Goal: Task Accomplishment & Management: Manage account settings

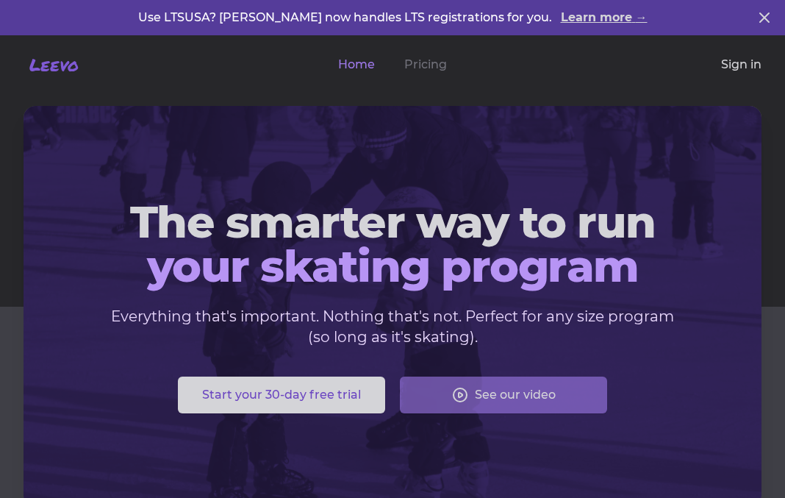
click at [739, 64] on link "Sign in" at bounding box center [741, 65] width 40 height 18
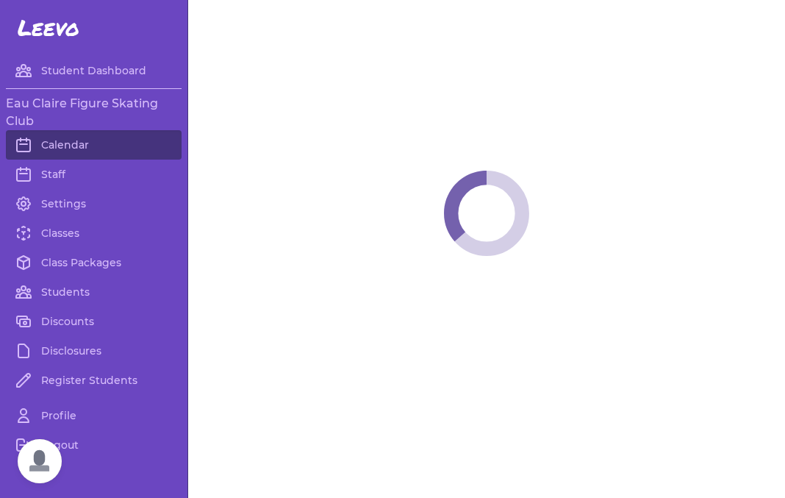
scroll to position [299, 0]
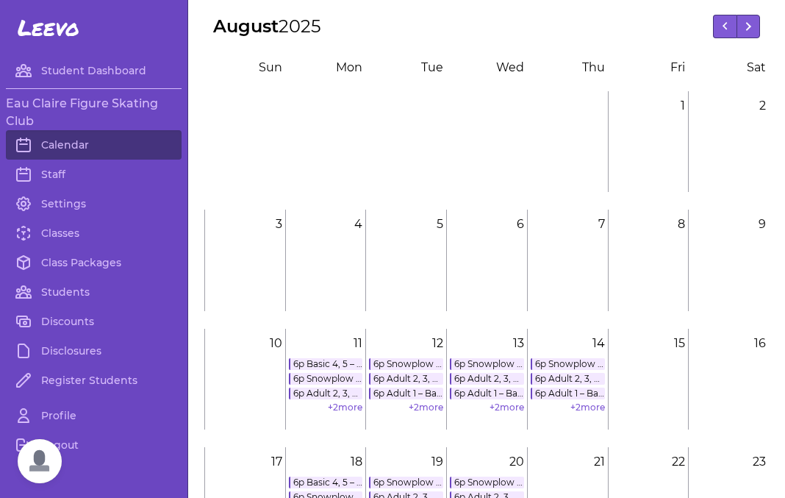
click at [332, 364] on link "6p Basic 4, 5 – Free Skate 3" at bounding box center [326, 364] width 74 height 12
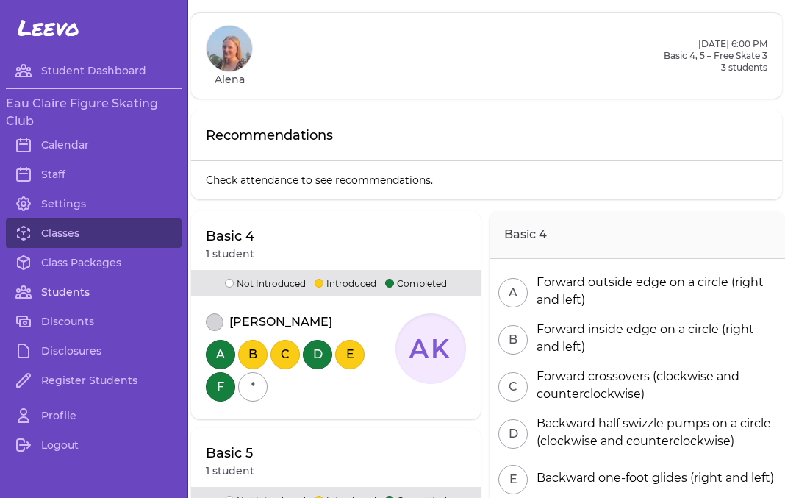
click at [72, 294] on link "Students" at bounding box center [94, 291] width 176 height 29
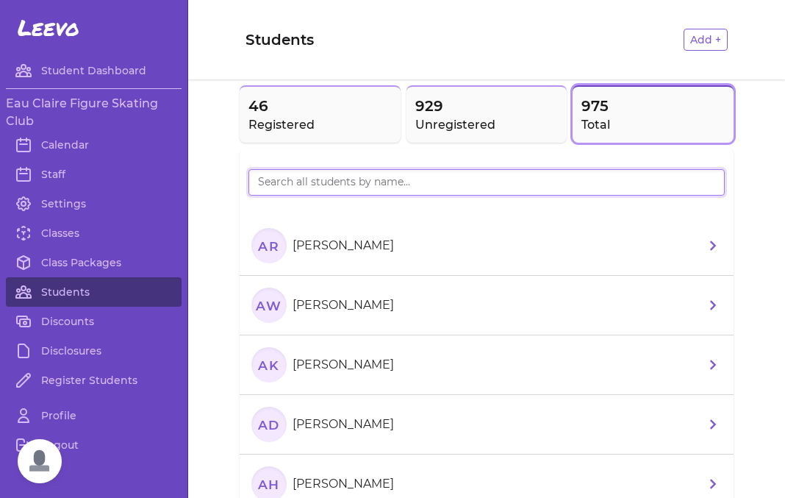
click at [404, 179] on input "search" at bounding box center [487, 182] width 477 height 26
type input "addison"
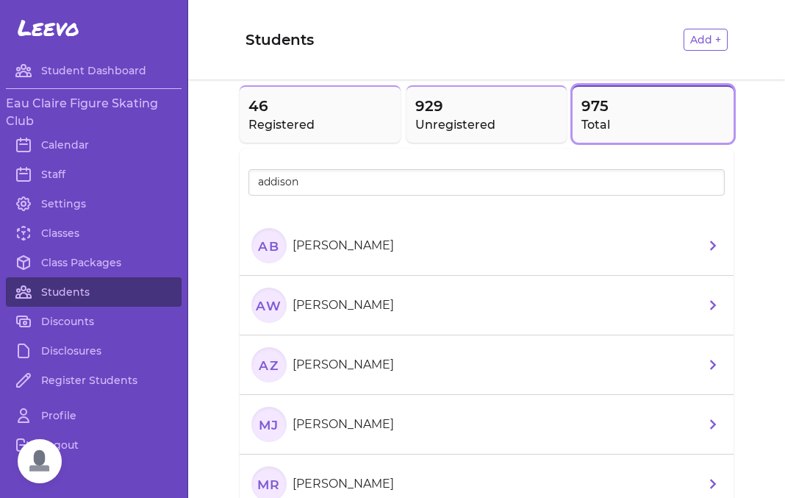
click at [459, 374] on li "AZ [PERSON_NAME]" at bounding box center [487, 365] width 494 height 60
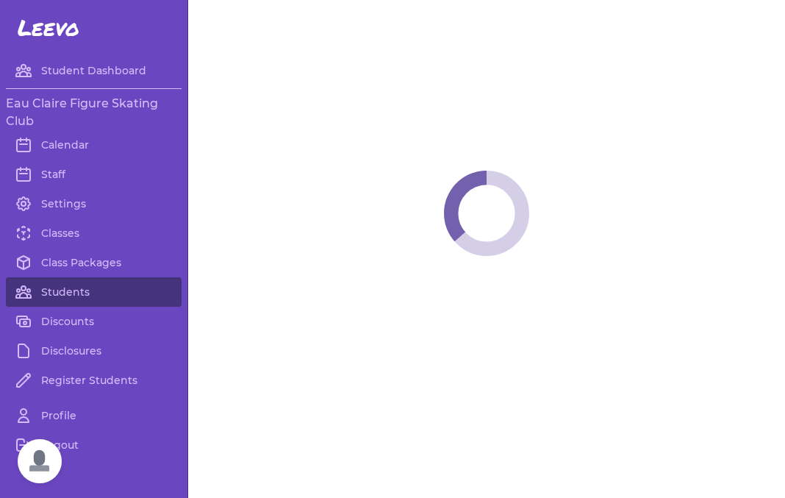
select select "WI"
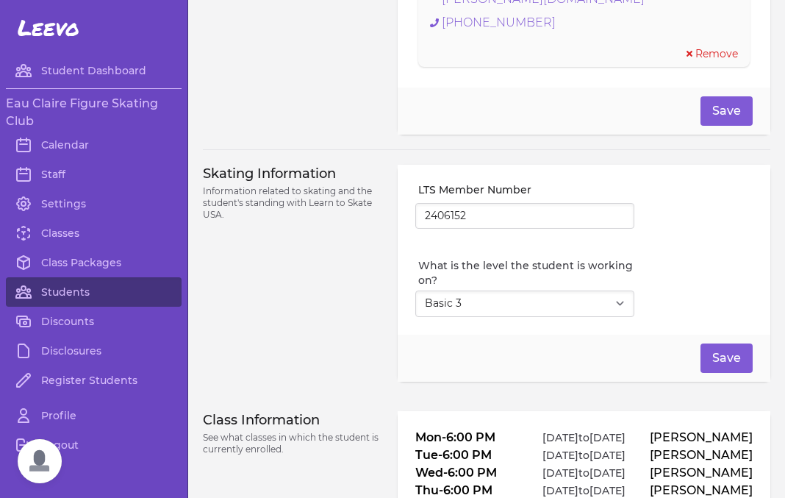
scroll to position [1191, 0]
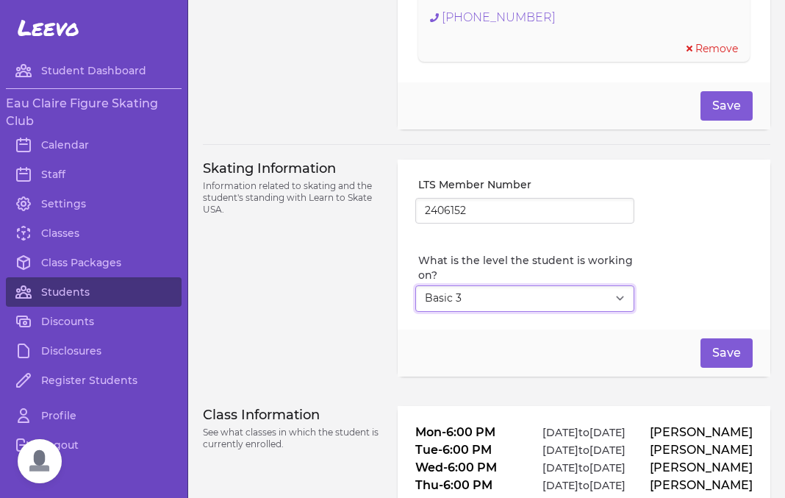
click at [416, 285] on select "Select Level I don't know Basic 1 Basic 2 Basic 3 Basic 4 Basic 5 Basic 6 Snowp…" at bounding box center [525, 298] width 219 height 26
select select "4"
click option "Basic 4" at bounding box center [0, 0] width 0 height 0
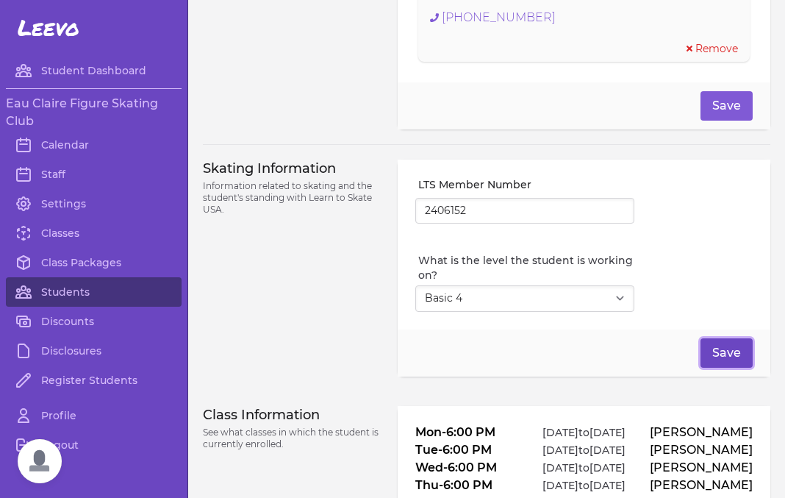
click at [730, 338] on button "Save" at bounding box center [727, 352] width 52 height 29
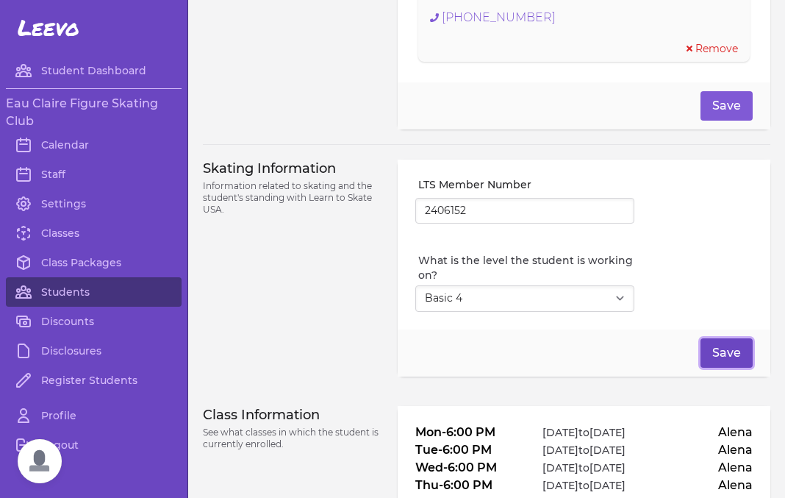
click at [721, 338] on button "Save" at bounding box center [727, 352] width 52 height 29
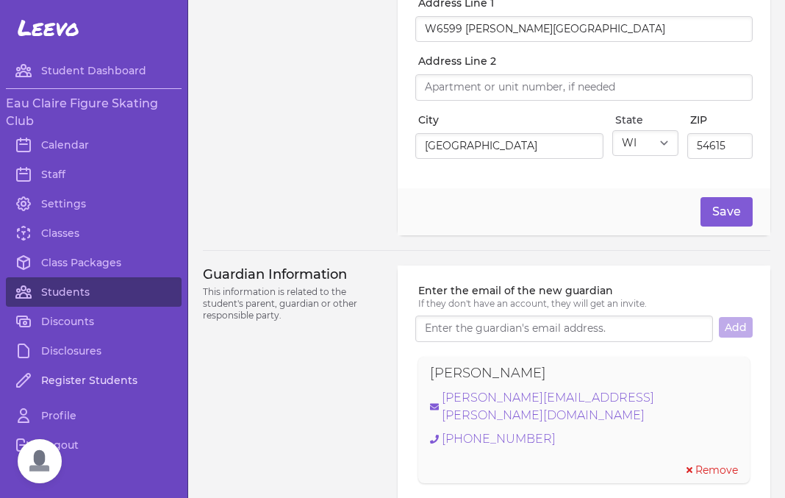
scroll to position [722, 0]
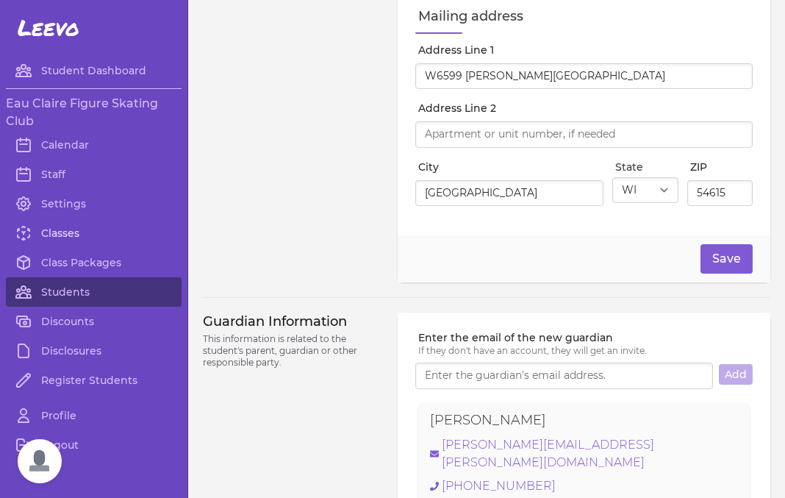
click at [56, 233] on link "Classes" at bounding box center [94, 232] width 176 height 29
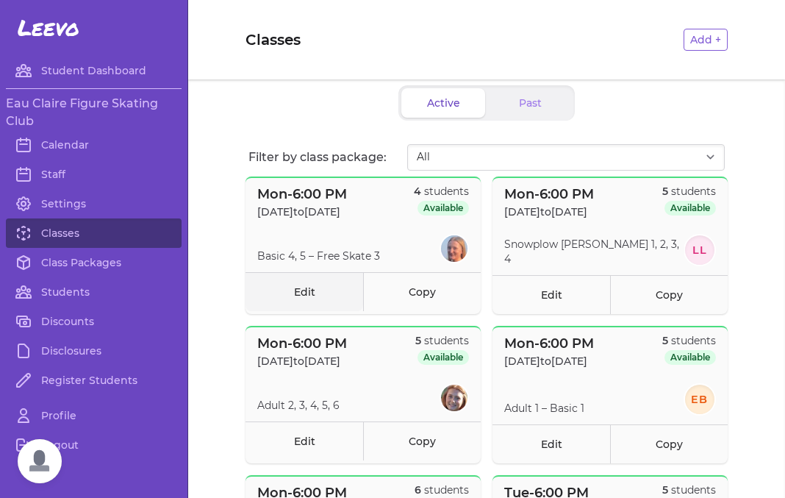
click at [311, 276] on link "Edit" at bounding box center [305, 291] width 118 height 39
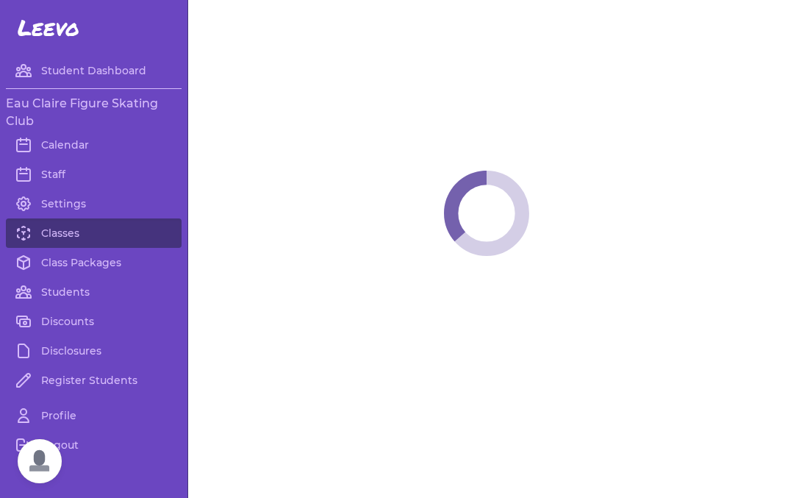
select select "1"
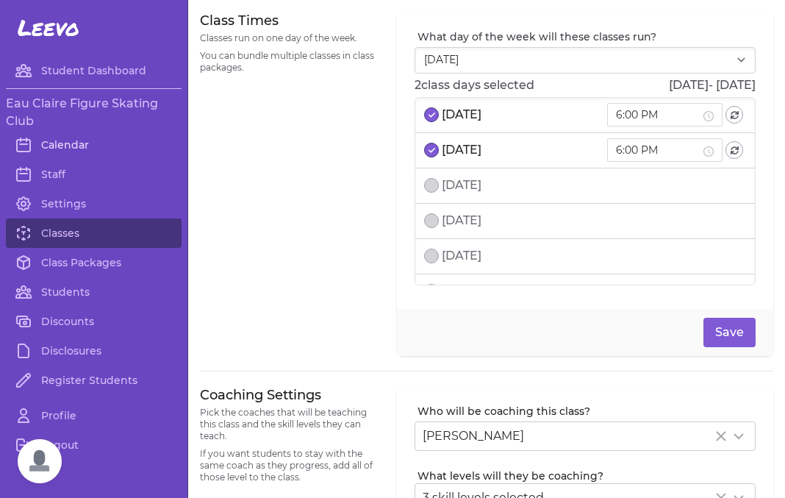
click at [81, 143] on link "Calendar" at bounding box center [94, 144] width 176 height 29
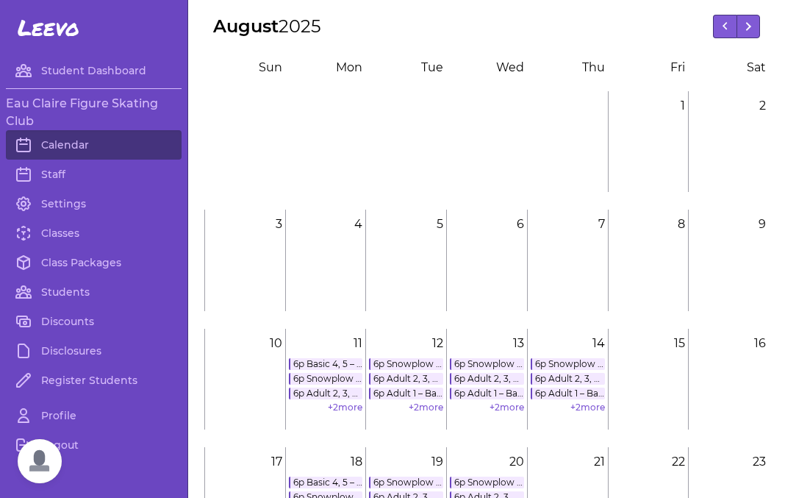
click at [319, 363] on link "6p Basic 4, 5 – Free Skate 3" at bounding box center [326, 364] width 74 height 12
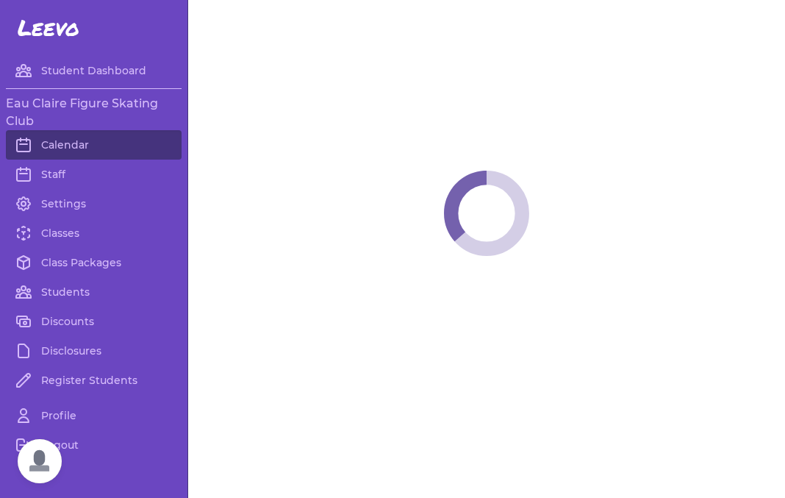
scroll to position [299, 0]
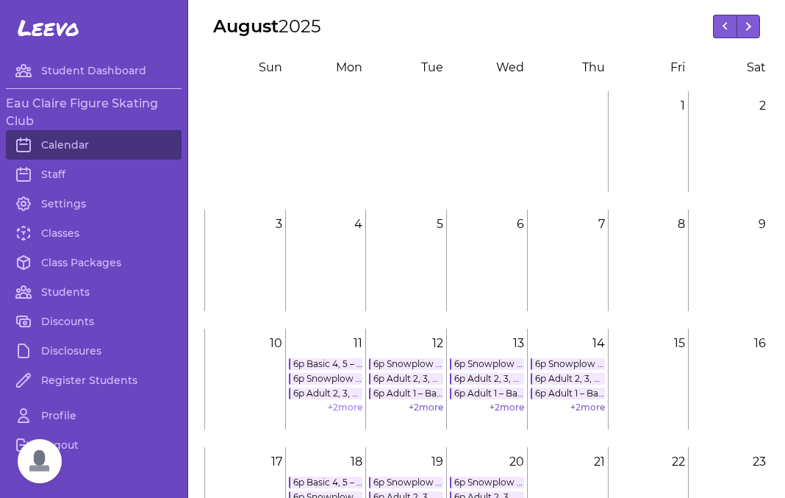
click at [346, 405] on link "+ 2 more" at bounding box center [345, 407] width 35 height 11
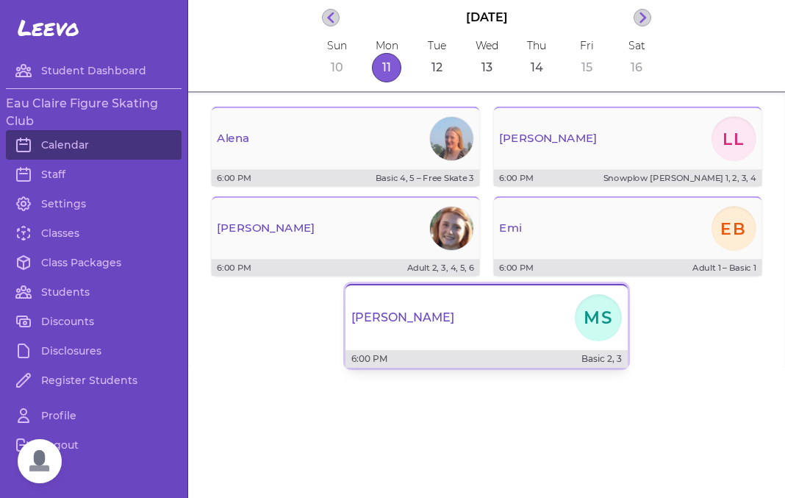
click at [445, 331] on div "Maddie MS" at bounding box center [487, 317] width 282 height 53
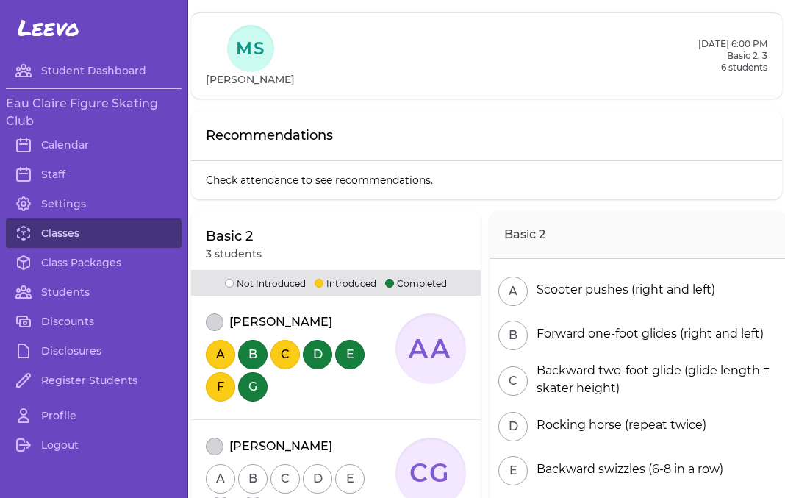
click at [72, 229] on link "Classes" at bounding box center [94, 232] width 176 height 29
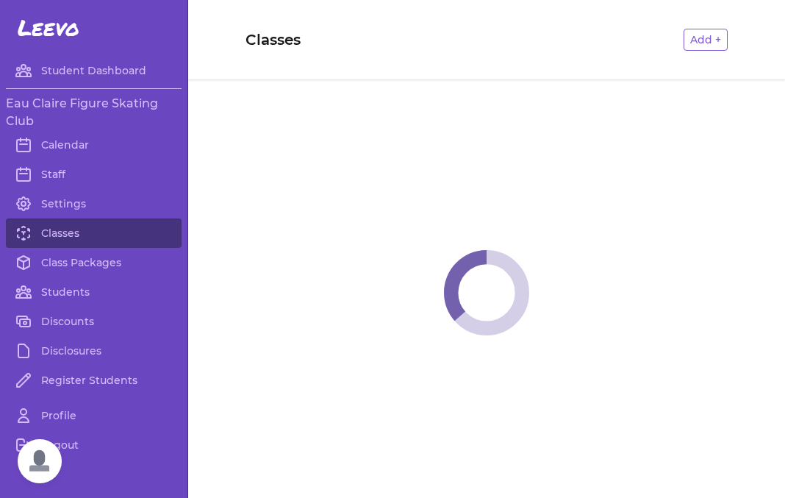
scroll to position [299, 0]
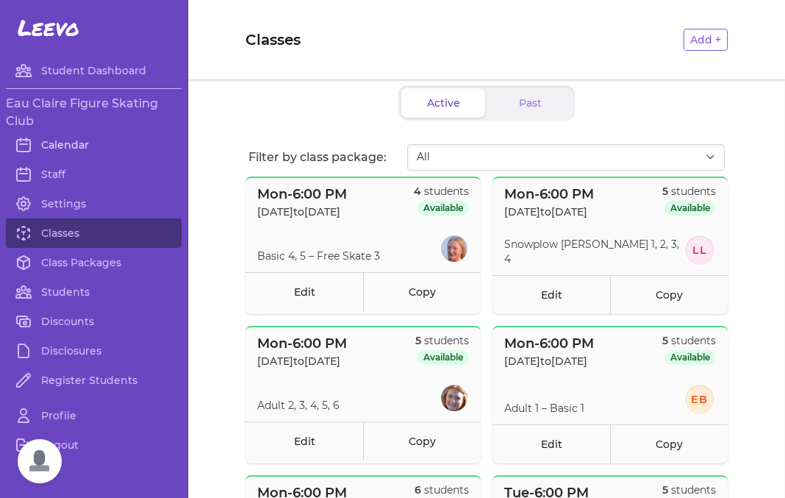
click at [65, 146] on link "Calendar" at bounding box center [94, 144] width 176 height 29
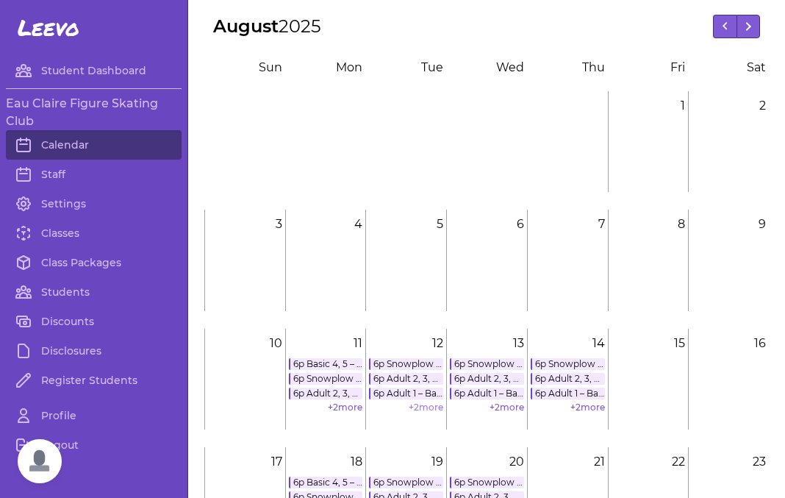
click at [429, 413] on link "+ 2 more" at bounding box center [426, 407] width 35 height 11
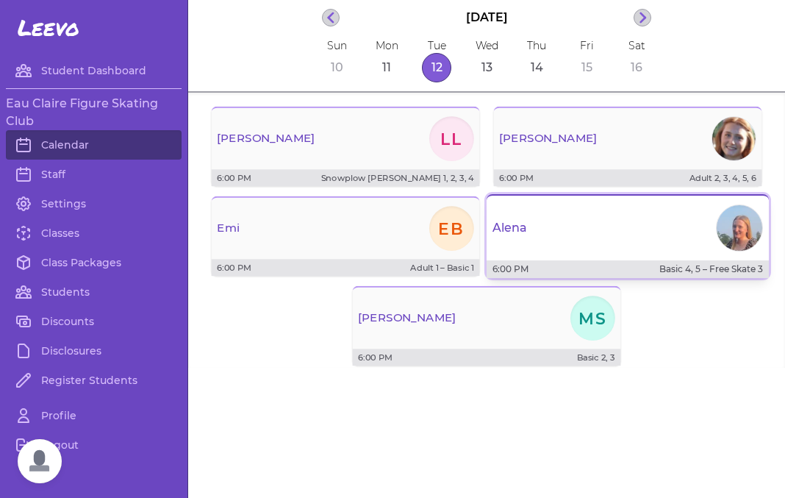
click at [524, 265] on p "6:00 PM" at bounding box center [511, 269] width 36 height 12
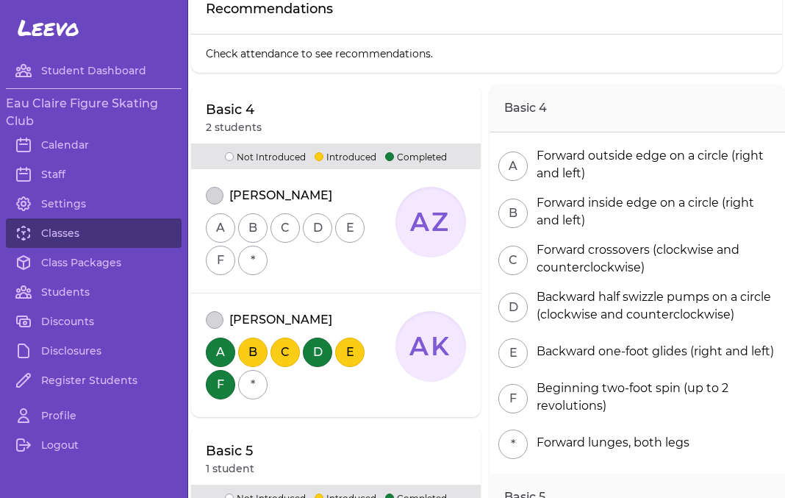
scroll to position [79, 0]
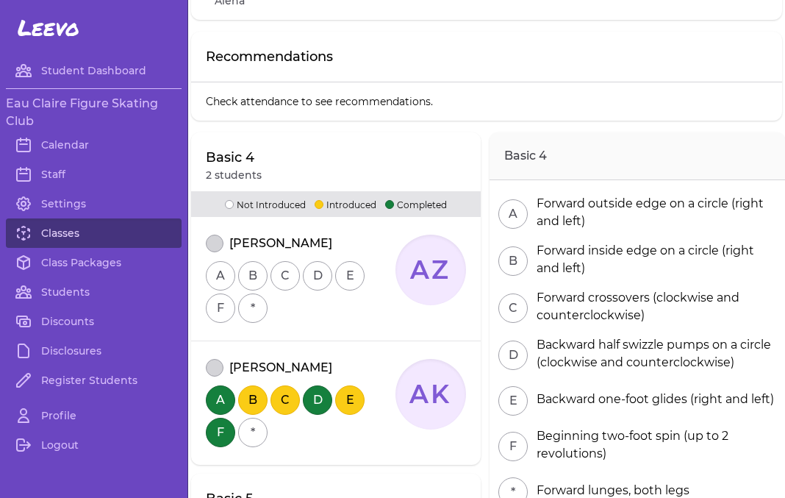
click at [96, 231] on link "Classes" at bounding box center [94, 232] width 176 height 29
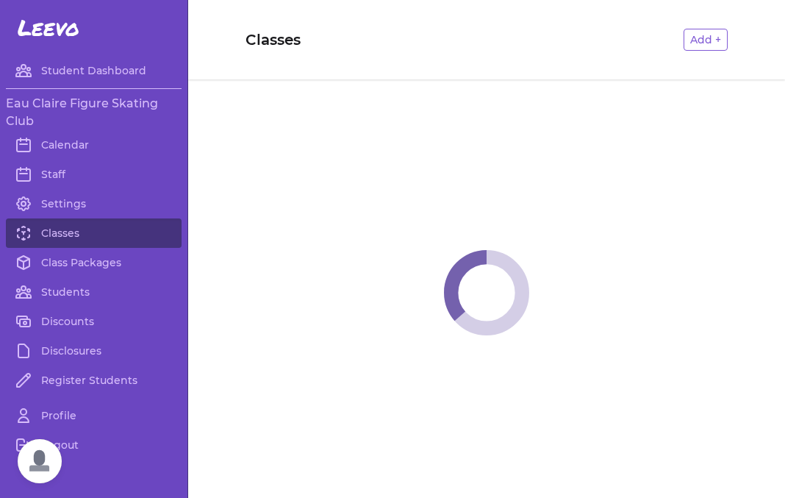
scroll to position [299, 0]
